Goal: Information Seeking & Learning: Get advice/opinions

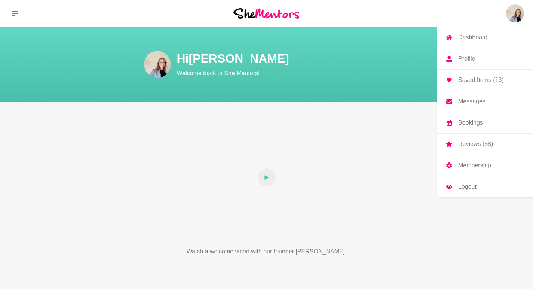
click at [511, 18] on img at bounding box center [515, 13] width 18 height 18
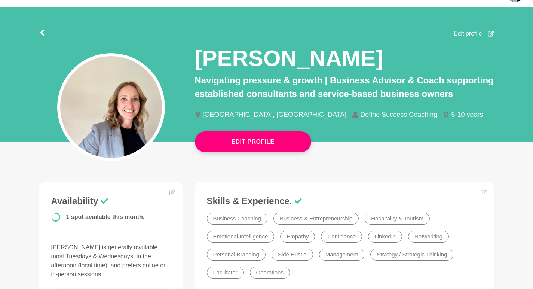
scroll to position [19, 0]
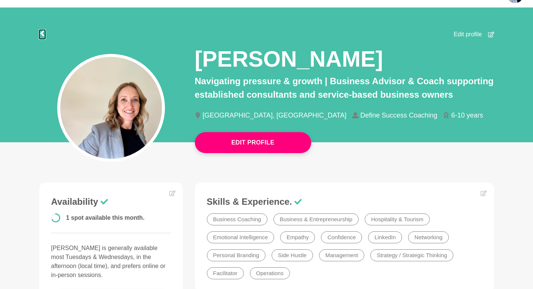
click at [40, 33] on icon at bounding box center [42, 33] width 6 height 6
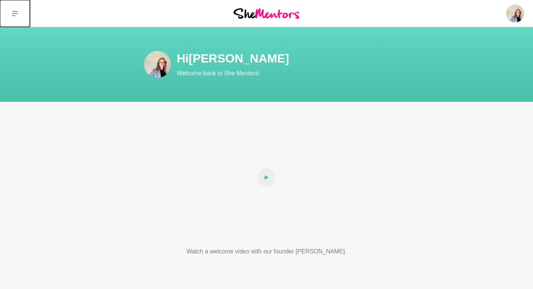
click at [12, 14] on icon at bounding box center [15, 13] width 6 height 6
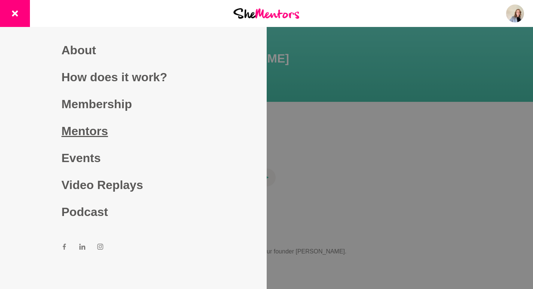
click at [95, 134] on link "Mentors" at bounding box center [133, 130] width 144 height 27
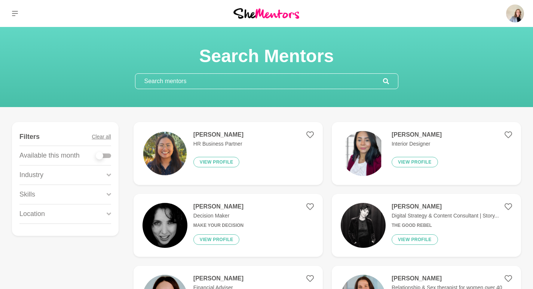
click at [217, 81] on input "text" at bounding box center [258, 81] width 247 height 15
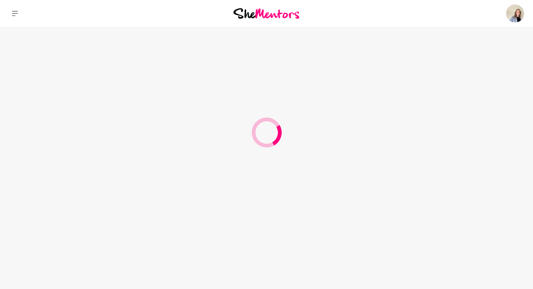
type input "podcast"
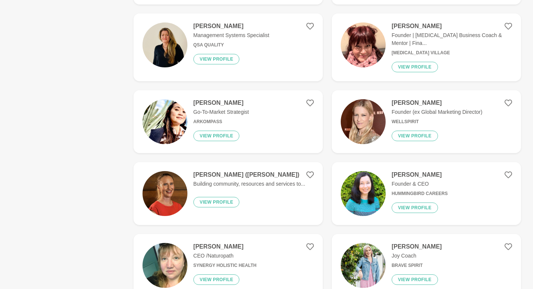
scroll to position [329, 0]
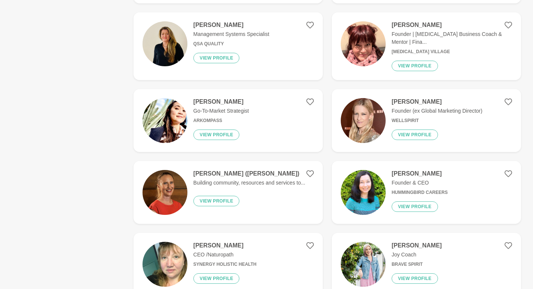
click at [279, 179] on p "Building community, resources and services to..." at bounding box center [249, 183] width 112 height 8
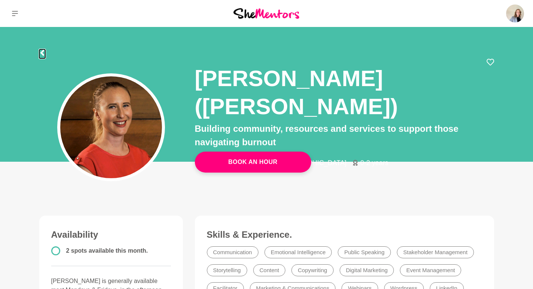
click at [41, 53] on icon at bounding box center [42, 53] width 4 height 6
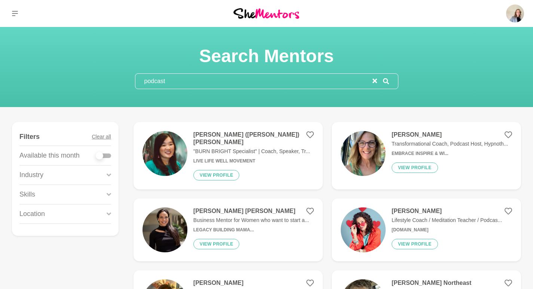
click at [259, 147] on p ""BURN BRIGHT Specialist" | Coach, Speaker, Tr..." at bounding box center [253, 151] width 120 height 8
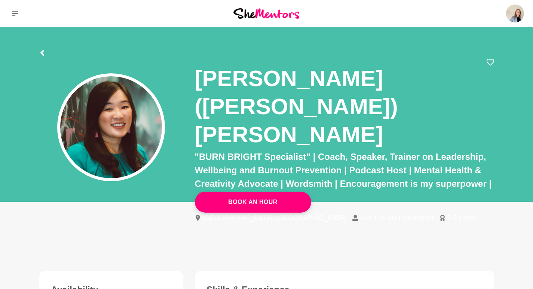
click at [485, 64] on div "[PERSON_NAME] ([PERSON_NAME]) [PERSON_NAME]" at bounding box center [344, 104] width 299 height 92
click at [488, 60] on icon at bounding box center [489, 61] width 7 height 7
click at [44, 53] on icon at bounding box center [42, 53] width 6 height 6
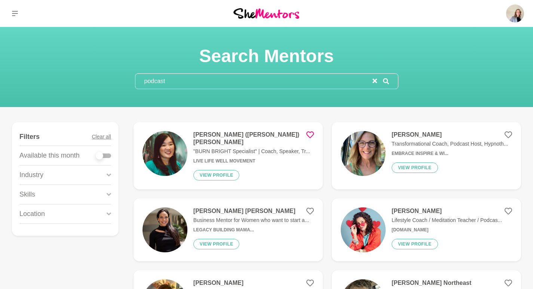
click at [451, 142] on p "Transformational Coach, Podcast Host, Hypnoth..." at bounding box center [449, 144] width 117 height 8
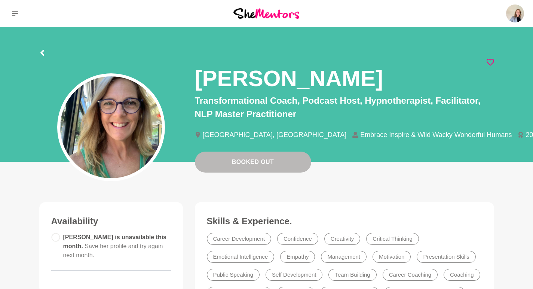
click at [489, 62] on icon at bounding box center [489, 61] width 7 height 7
click at [43, 53] on icon at bounding box center [42, 53] width 6 height 6
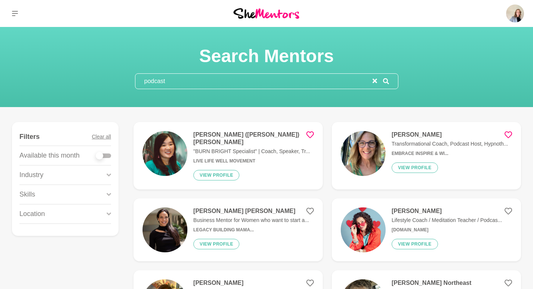
click at [312, 134] on icon at bounding box center [309, 134] width 7 height 7
click at [249, 216] on p "Business Mentor for Women who want to start a..." at bounding box center [250, 220] width 115 height 8
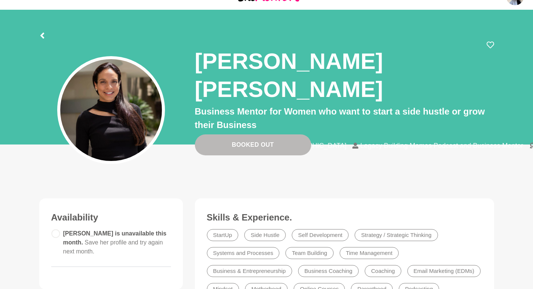
scroll to position [15, 0]
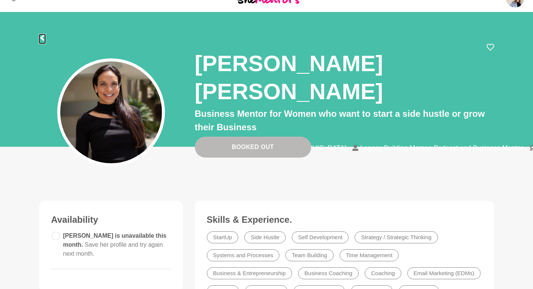
click at [44, 35] on icon at bounding box center [42, 38] width 6 height 6
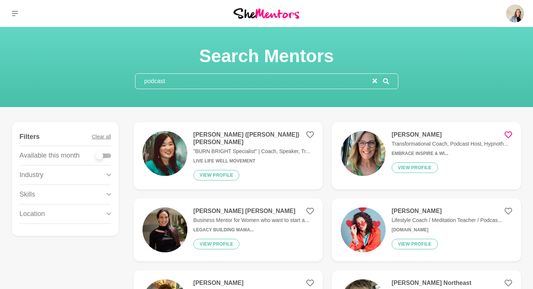
click at [465, 216] on p "Lifestyle Coach / Meditation Teacher / Podcas..." at bounding box center [446, 220] width 110 height 8
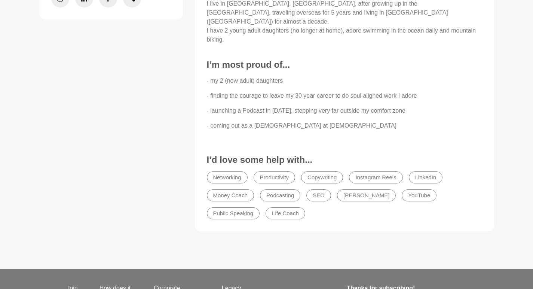
scroll to position [472, 0]
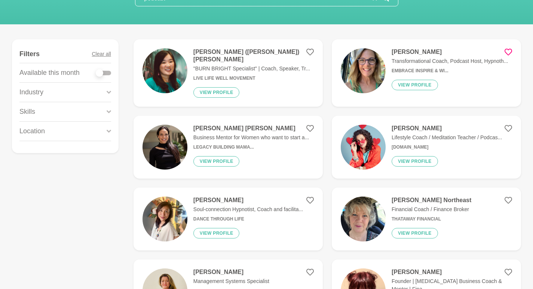
scroll to position [87, 0]
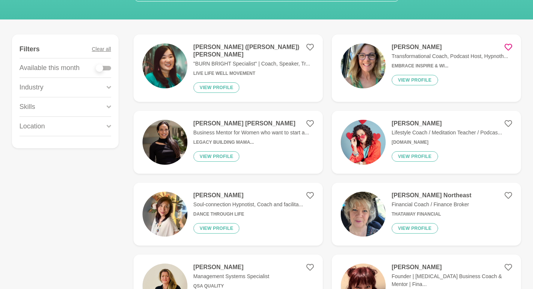
click at [237, 193] on h4 "[PERSON_NAME]" at bounding box center [248, 194] width 110 height 7
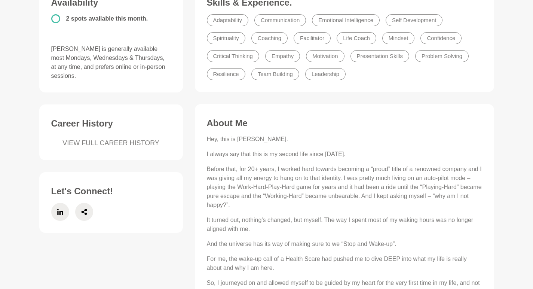
scroll to position [232, 0]
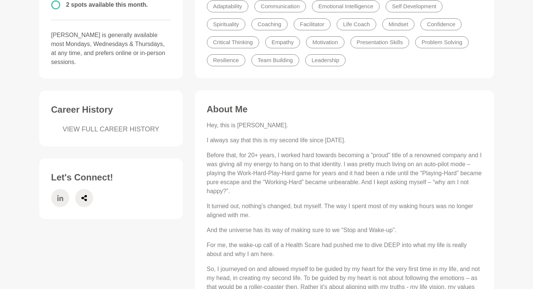
click at [61, 189] on icon at bounding box center [60, 198] width 6 height 18
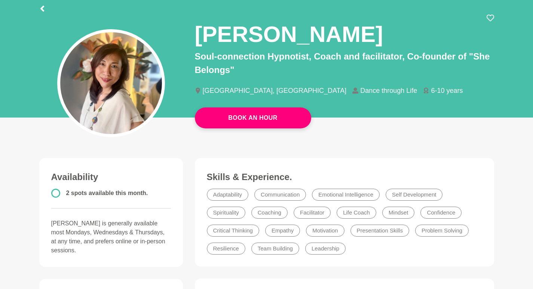
scroll to position [0, 0]
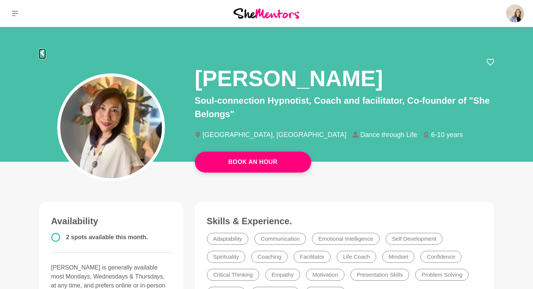
click at [41, 53] on icon at bounding box center [42, 53] width 4 height 6
